Goal: Task Accomplishment & Management: Complete application form

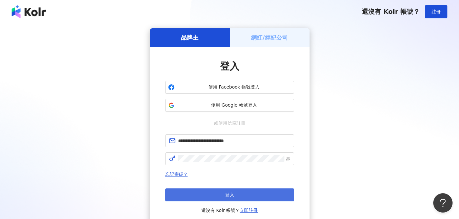
click at [211, 192] on button "登入" at bounding box center [229, 194] width 129 height 13
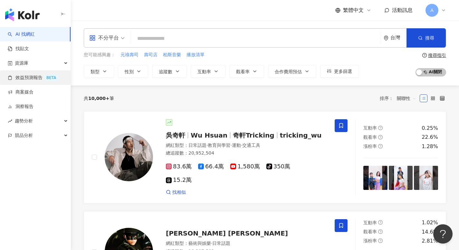
click at [52, 81] on link "效益預測報告 BETA" at bounding box center [33, 78] width 51 height 6
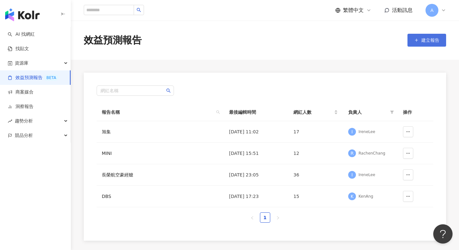
click at [414, 42] on icon "button" at bounding box center [416, 40] width 5 height 5
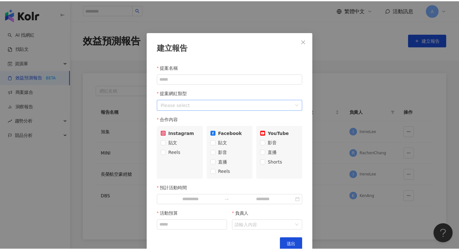
scroll to position [10, 0]
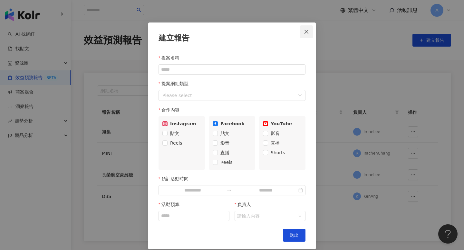
click at [304, 34] on icon "close" at bounding box center [306, 31] width 5 height 5
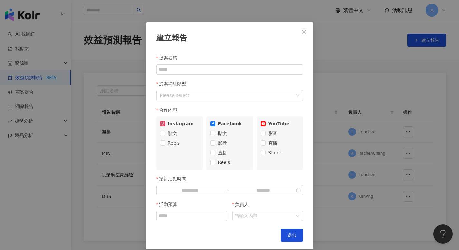
scroll to position [0, 0]
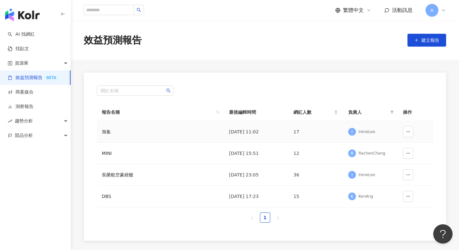
click at [368, 135] on div "IreneLee" at bounding box center [366, 131] width 17 height 5
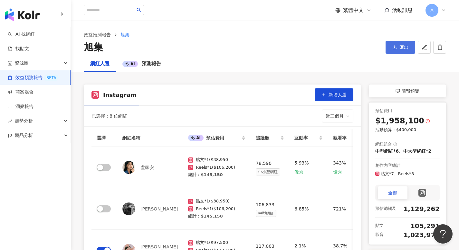
click at [389, 45] on button "匯出" at bounding box center [400, 47] width 30 height 13
click at [394, 65] on span "匯出 PPT" at bounding box center [402, 62] width 23 height 7
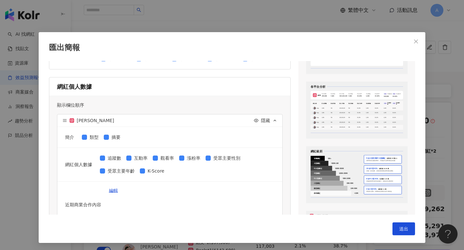
scroll to position [327, 0]
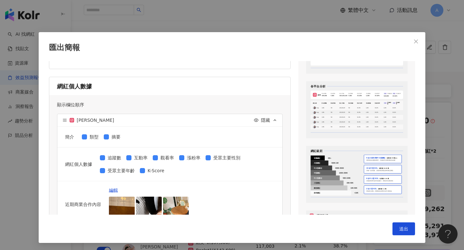
click at [339, 114] on div "Cindy 1,095 734 123,123,123 734 31.52% 1,230 31.52% 1,230 31.52%" at bounding box center [356, 112] width 92 height 5
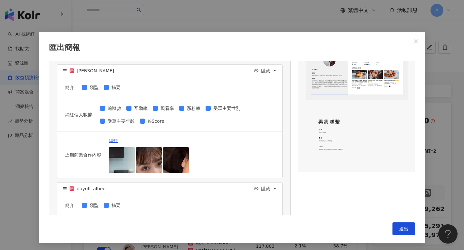
scroll to position [457, 0]
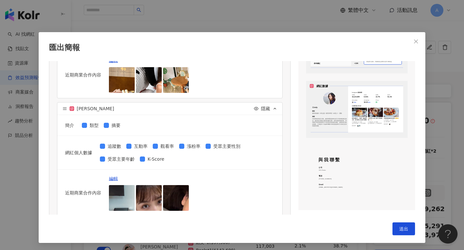
click at [352, 106] on span "近期商業合作內容" at bounding box center [356, 106] width 9 height 1
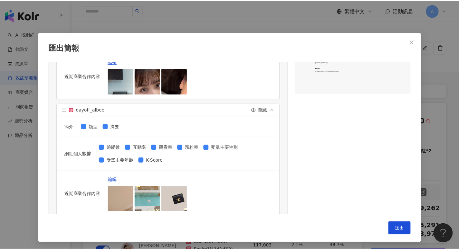
scroll to position [439, 0]
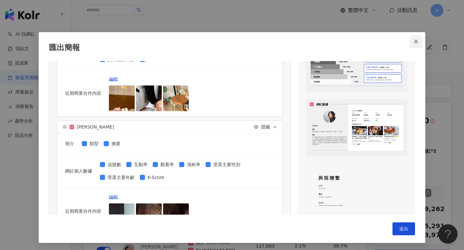
click at [415, 42] on icon "close" at bounding box center [415, 41] width 5 height 5
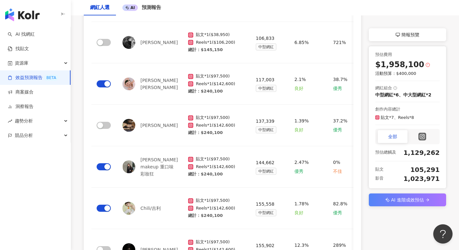
scroll to position [0, 0]
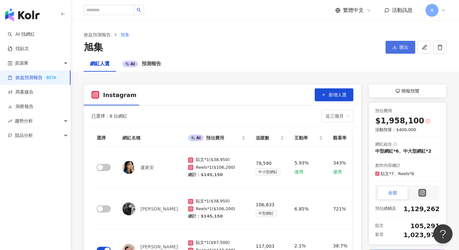
click at [402, 51] on button "匯出" at bounding box center [400, 47] width 30 height 13
click at [430, 70] on div "網紅人選 AI 預測報告" at bounding box center [265, 63] width 388 height 15
click at [158, 67] on div "AI 預測報告" at bounding box center [141, 64] width 39 height 8
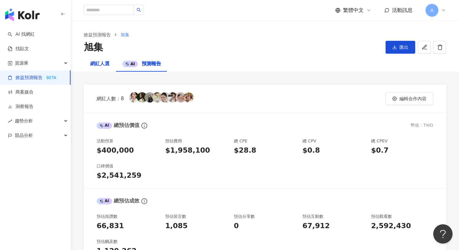
click at [102, 67] on div "網紅人選" at bounding box center [99, 64] width 19 height 8
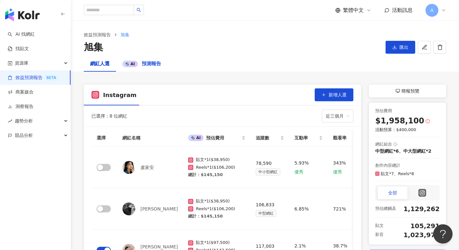
click at [134, 66] on div "AI" at bounding box center [129, 64] width 15 height 6
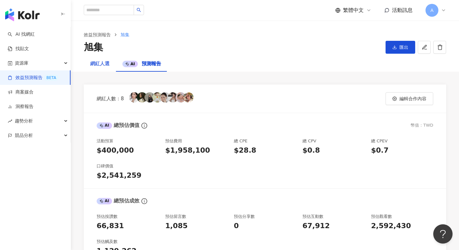
click at [109, 68] on div "網紅人選" at bounding box center [100, 63] width 32 height 15
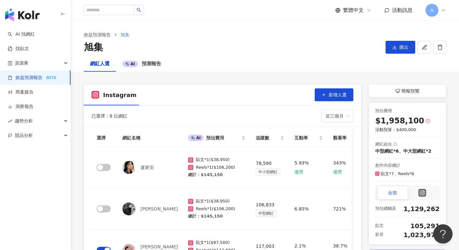
drag, startPoint x: 109, startPoint y: 68, endPoint x: 104, endPoint y: 96, distance: 28.5
click at [104, 96] on span "Instagram" at bounding box center [119, 95] width 33 height 8
click at [94, 38] on link "效益預測報告" at bounding box center [97, 34] width 30 height 7
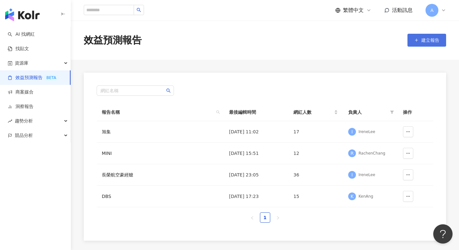
click at [434, 43] on button "建立報告" at bounding box center [426, 40] width 39 height 13
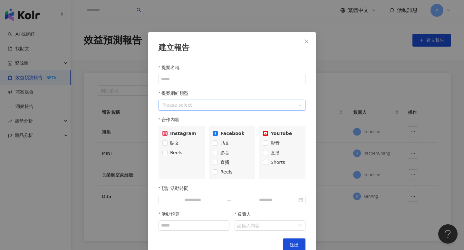
click at [234, 107] on div at bounding box center [228, 105] width 137 height 8
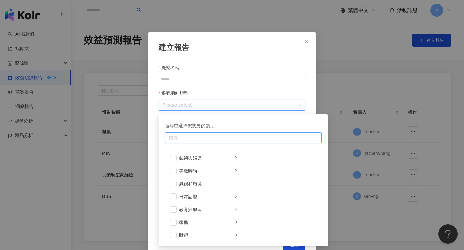
click at [229, 95] on div "提案網紅類型" at bounding box center [231, 93] width 147 height 13
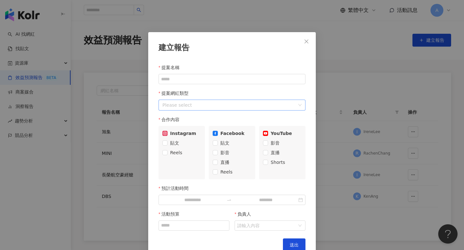
click at [226, 109] on div at bounding box center [228, 105] width 137 height 8
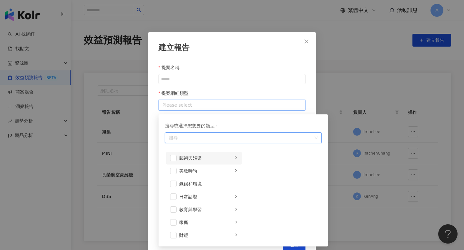
click at [197, 156] on div "藝術與娛樂" at bounding box center [205, 158] width 53 height 7
click at [247, 162] on li "室內外設計" at bounding box center [282, 158] width 76 height 13
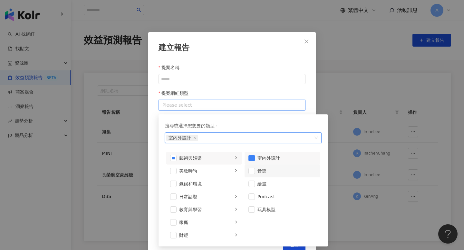
click at [273, 174] on div "音樂" at bounding box center [286, 171] width 59 height 7
click at [267, 160] on div "室內外設計" at bounding box center [286, 158] width 59 height 7
click at [263, 182] on div "繪畫" at bounding box center [286, 184] width 59 height 7
click at [308, 104] on div "建立報告 提案名稱 提案網紅類型 Please select 搜尋或選擇您想要的類型： 音樂 繪畫 藝術與娛樂 美妝時尚 氣候和環境 日常話題 教育與學習 家…" at bounding box center [231, 145] width 167 height 227
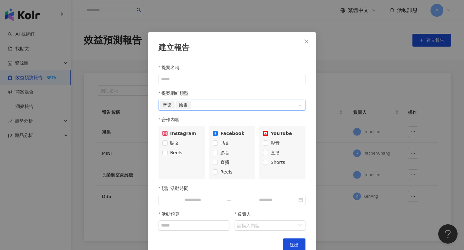
click at [259, 106] on div "音樂 繪畫" at bounding box center [228, 105] width 137 height 10
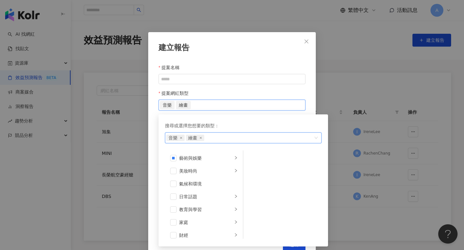
click at [262, 102] on div "音樂 繪畫" at bounding box center [228, 105] width 137 height 10
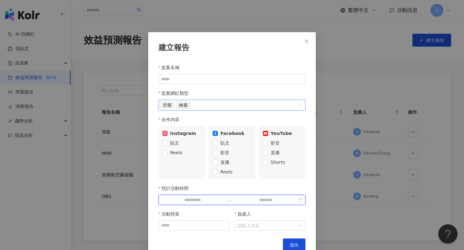
click at [280, 201] on input at bounding box center [265, 200] width 63 height 7
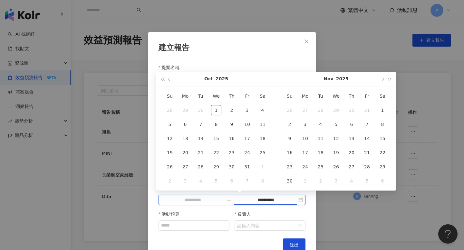
type input "**********"
click at [239, 112] on td "3" at bounding box center [246, 110] width 15 height 14
type input "**********"
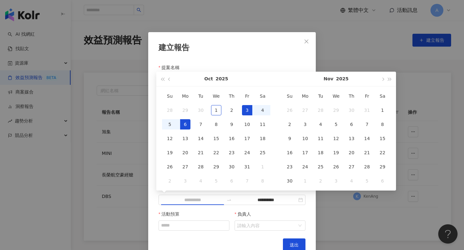
click at [180, 126] on td "6" at bounding box center [184, 125] width 15 height 14
type input "**********"
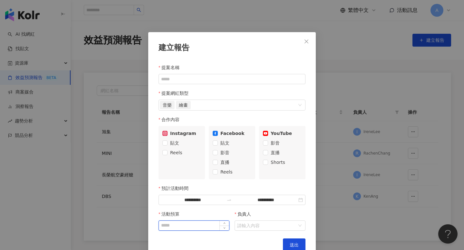
click at [200, 219] on input "活動預算" at bounding box center [194, 226] width 70 height 10
type input "*****"
click at [251, 219] on input "負責人" at bounding box center [266, 226] width 59 height 10
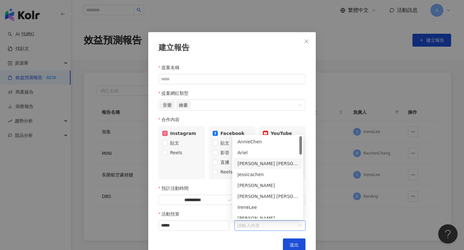
click at [260, 166] on div "[PERSON_NAME] [PERSON_NAME]" at bounding box center [267, 163] width 61 height 7
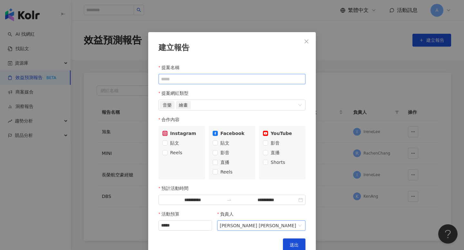
click at [209, 80] on input "提案名稱" at bounding box center [231, 79] width 147 height 10
type input "****"
click at [180, 143] on label "貼文" at bounding box center [181, 143] width 39 height 10
click at [220, 143] on span "貼文" at bounding box center [225, 143] width 14 height 7
click at [269, 142] on span "影音" at bounding box center [275, 143] width 14 height 7
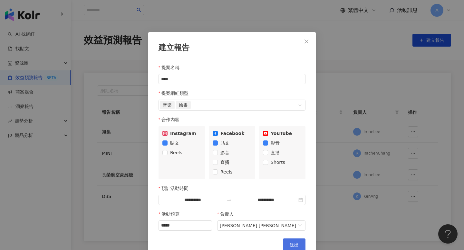
click at [290, 219] on button "送出" at bounding box center [294, 245] width 23 height 13
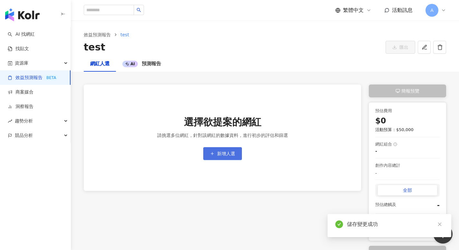
click at [228, 154] on span "新增人選" at bounding box center [226, 153] width 18 height 5
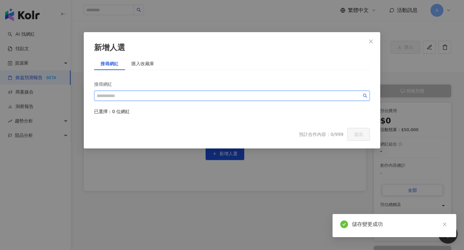
click at [194, 93] on input "search" at bounding box center [229, 95] width 265 height 7
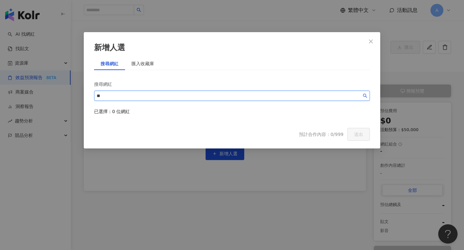
type input "*"
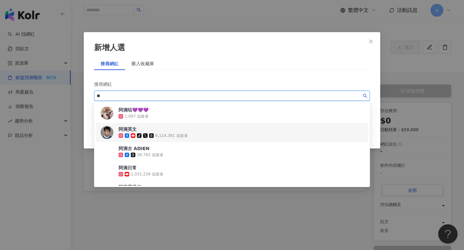
click at [147, 136] on div "tiktok-icon 6,114,381 追蹤者" at bounding box center [152, 136] width 69 height 6
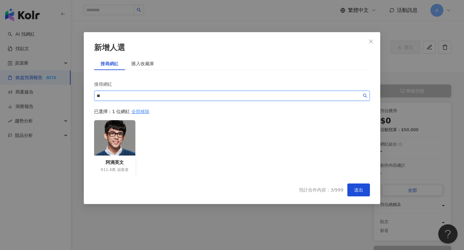
click at [159, 97] on input "**" at bounding box center [229, 95] width 265 height 7
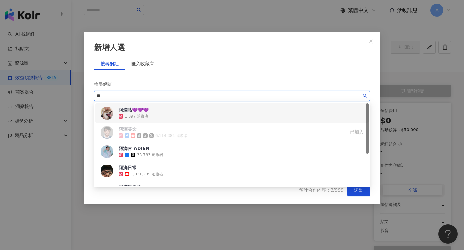
click at [165, 109] on div "阿滴咕💜💜💜 1,097 追蹤者" at bounding box center [231, 113] width 265 height 15
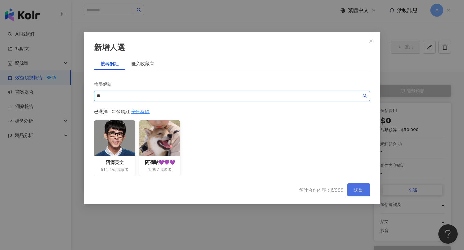
type input "**"
click at [351, 190] on button "送出" at bounding box center [358, 190] width 23 height 13
